Goal: Transaction & Acquisition: Purchase product/service

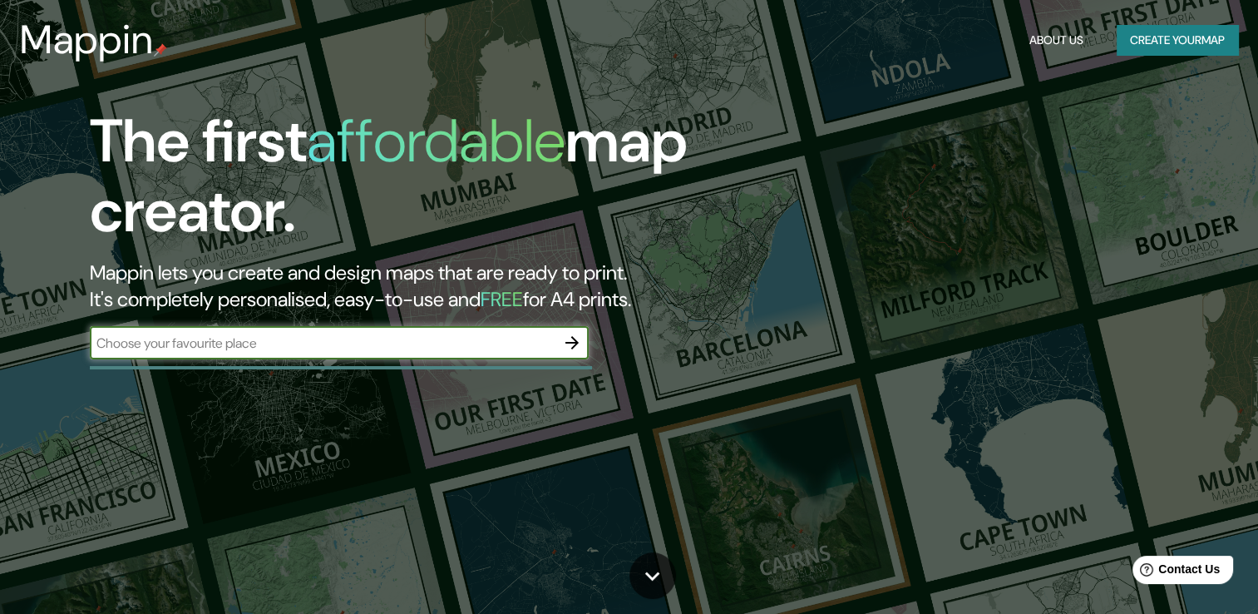
click at [383, 343] on input "text" at bounding box center [323, 343] width 466 height 19
type input "[GEOGRAPHIC_DATA]"
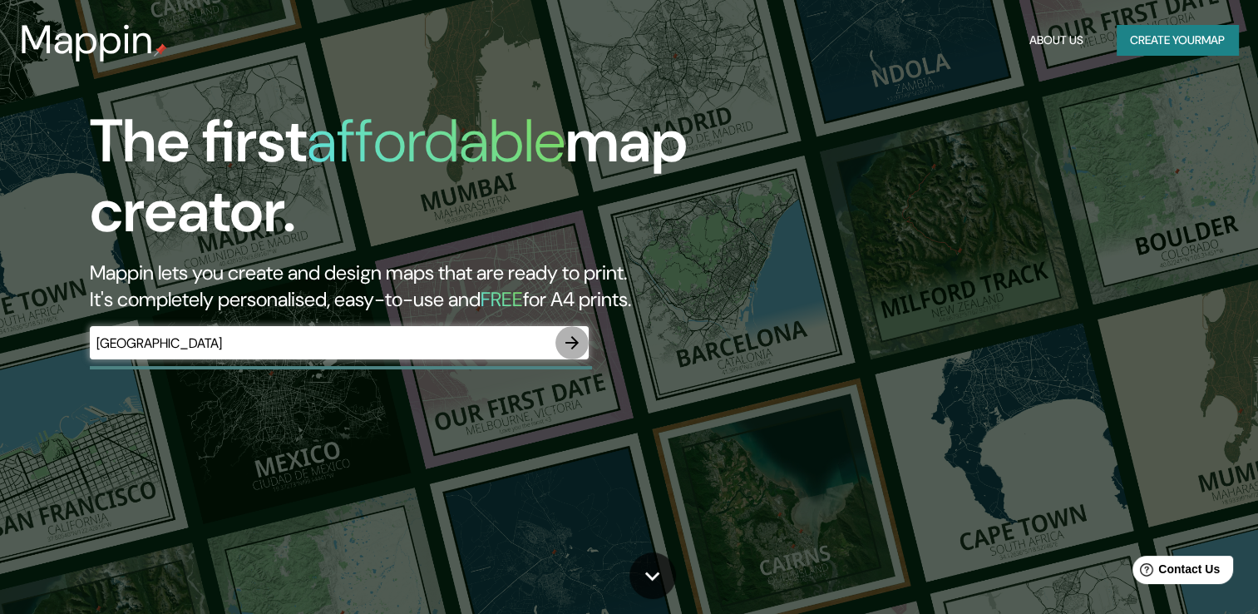
click at [569, 349] on icon "button" at bounding box center [572, 343] width 20 height 20
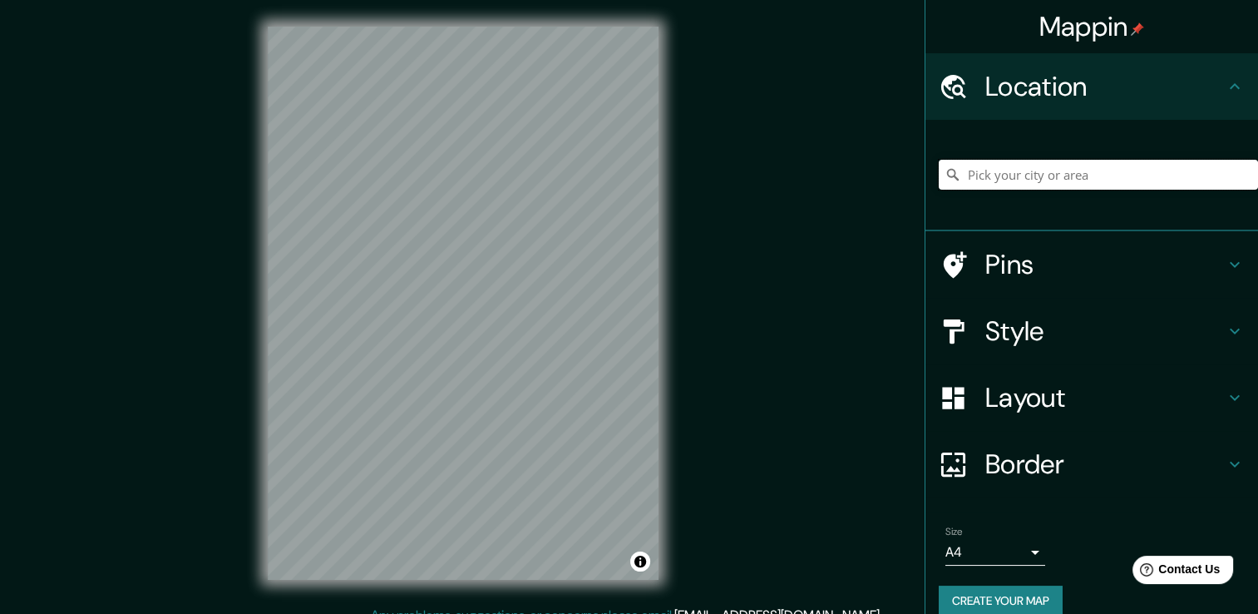
click at [980, 180] on input "Pick your city or area" at bounding box center [1098, 175] width 319 height 30
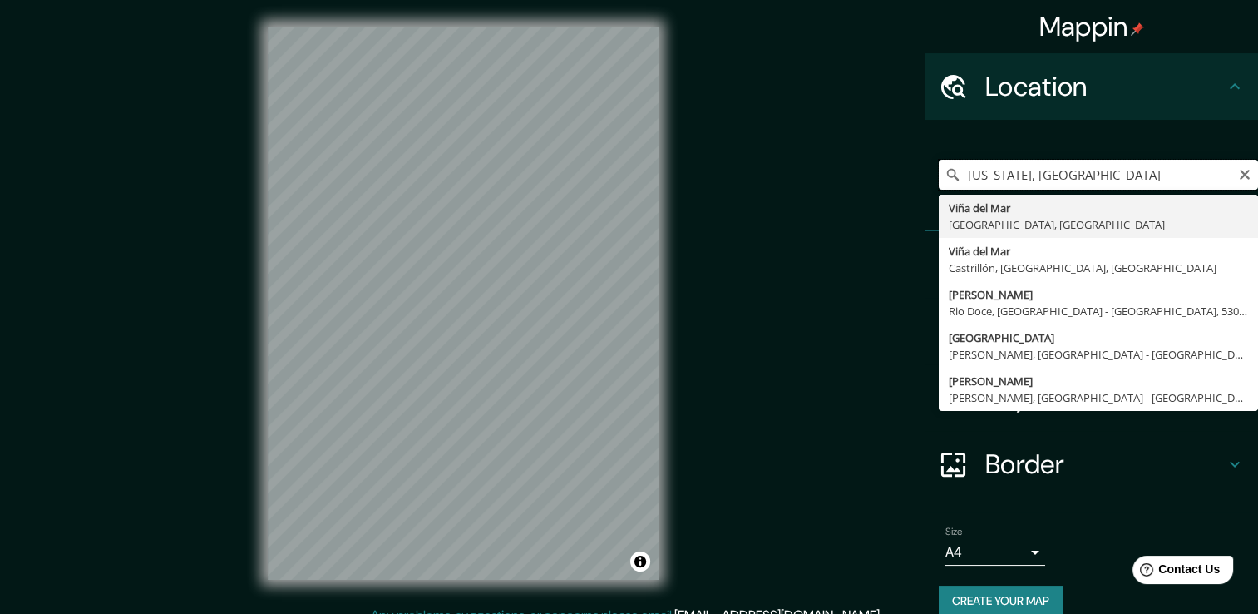
click at [1034, 173] on input "[US_STATE], [GEOGRAPHIC_DATA]" at bounding box center [1098, 175] width 319 height 30
type input "[GEOGRAPHIC_DATA], [GEOGRAPHIC_DATA], [GEOGRAPHIC_DATA]"
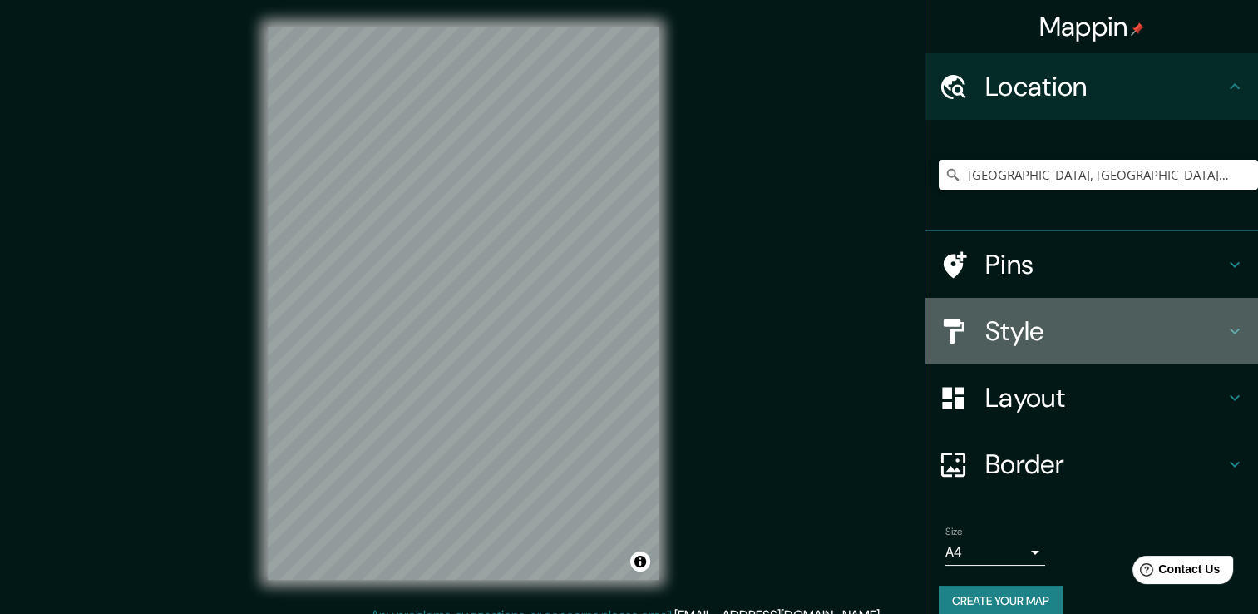
click at [1061, 329] on h4 "Style" at bounding box center [1106, 330] width 240 height 33
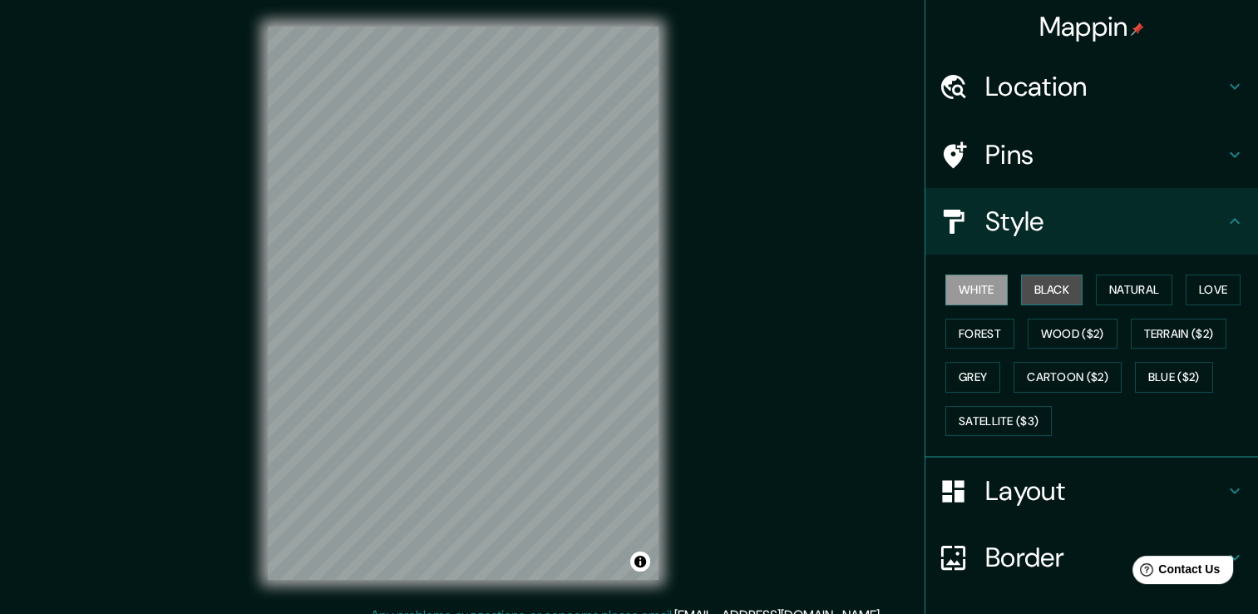
click at [1049, 291] on button "Black" at bounding box center [1052, 289] width 62 height 31
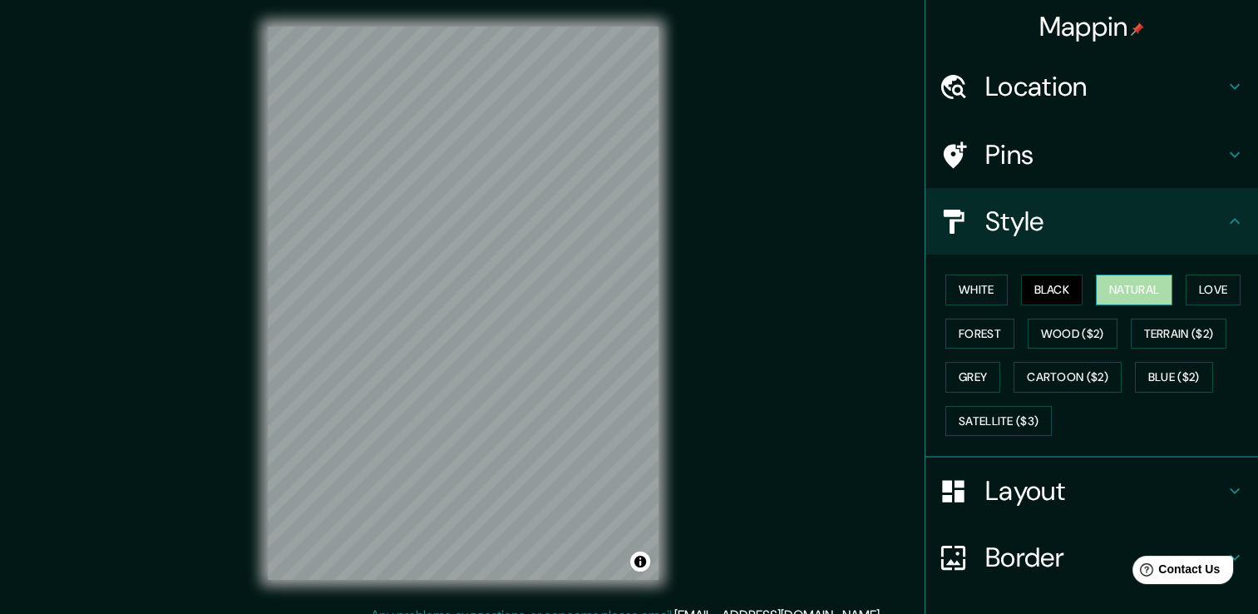
click at [1141, 285] on button "Natural" at bounding box center [1134, 289] width 77 height 31
click at [954, 326] on button "Forest" at bounding box center [980, 334] width 69 height 31
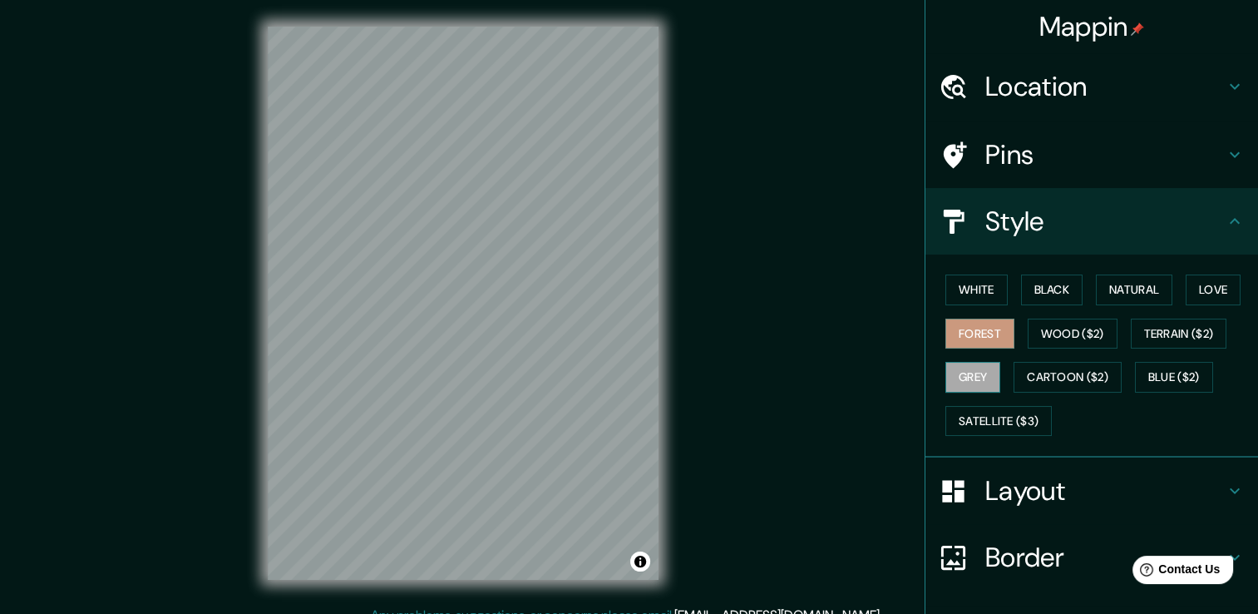
click at [986, 376] on button "Grey" at bounding box center [973, 377] width 55 height 31
click at [1035, 205] on h4 "Style" at bounding box center [1106, 221] width 240 height 33
click at [1096, 288] on button "Natural" at bounding box center [1134, 289] width 77 height 31
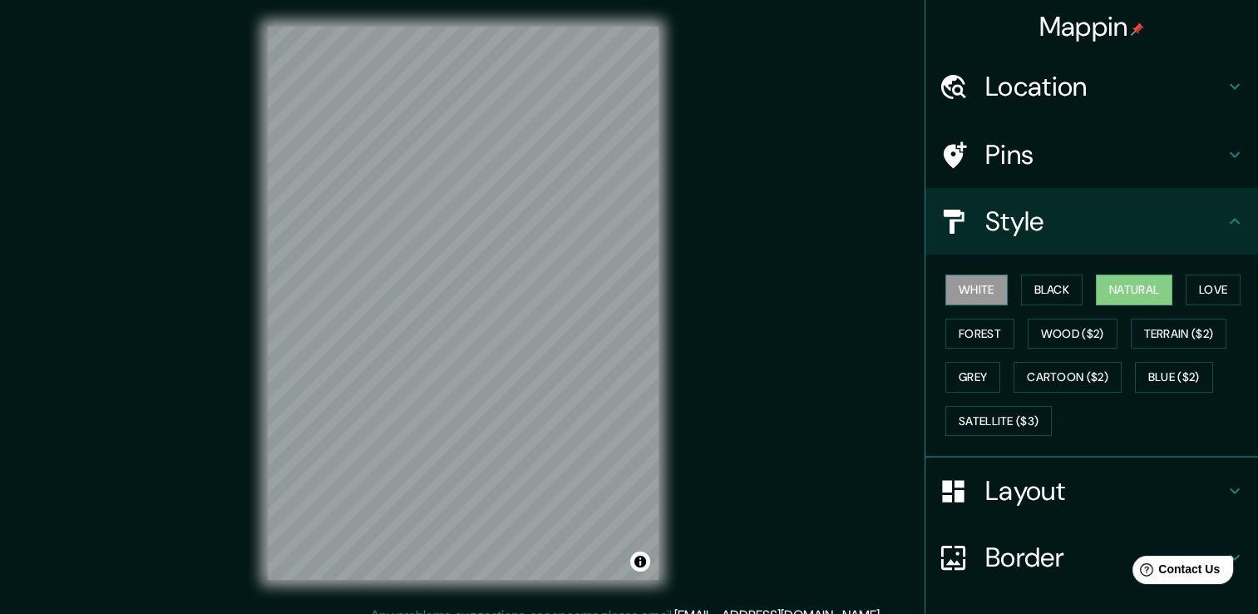
click at [961, 284] on button "White" at bounding box center [977, 289] width 62 height 31
